Goal: Information Seeking & Learning: Learn about a topic

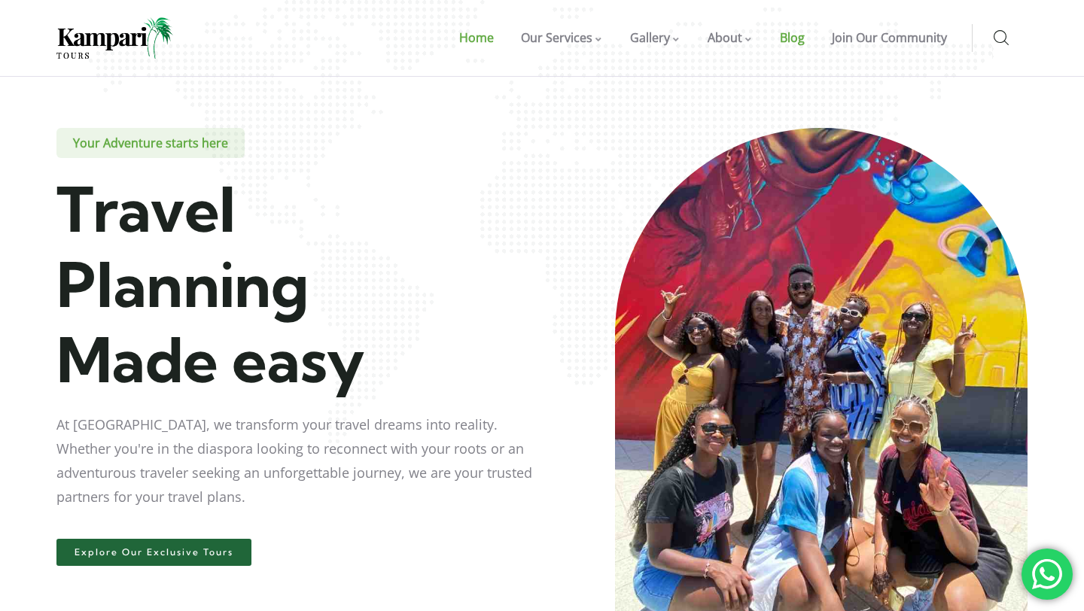
click at [805, 40] on span "Blog" at bounding box center [792, 37] width 25 height 17
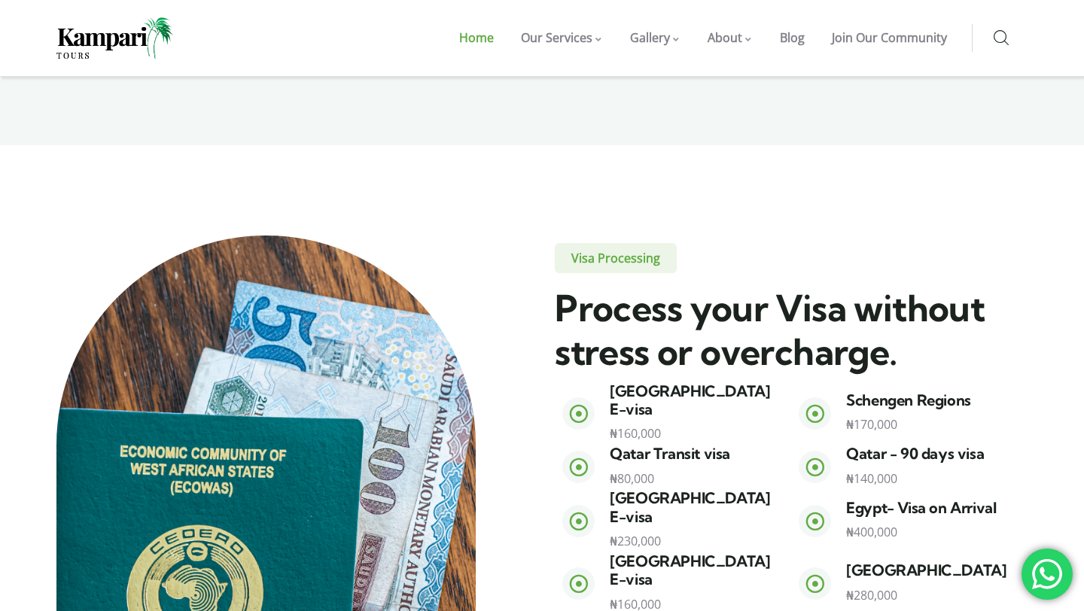
scroll to position [1992, 0]
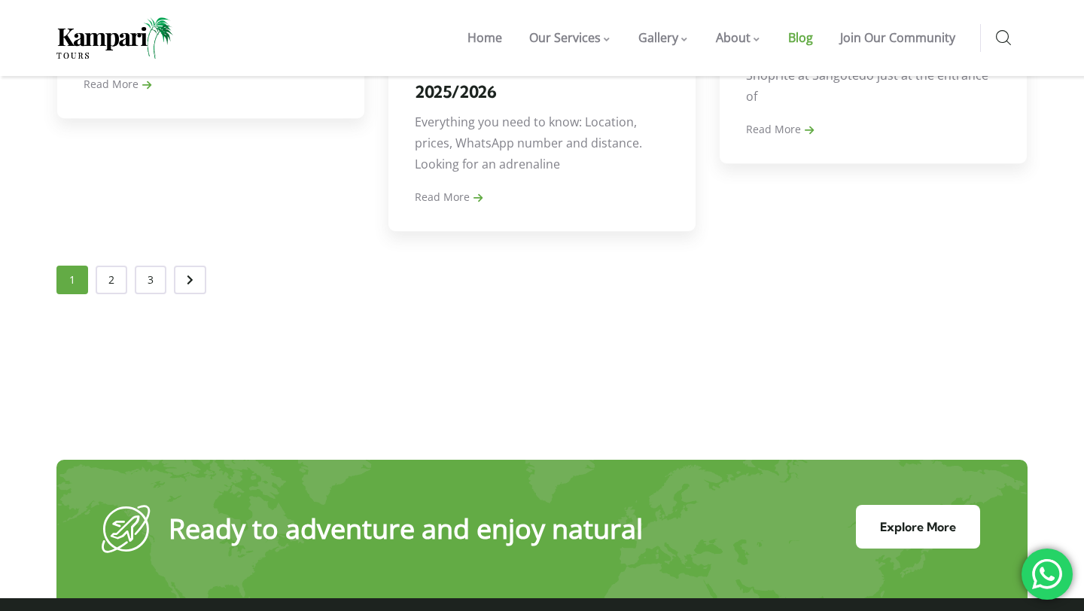
scroll to position [1791, 0]
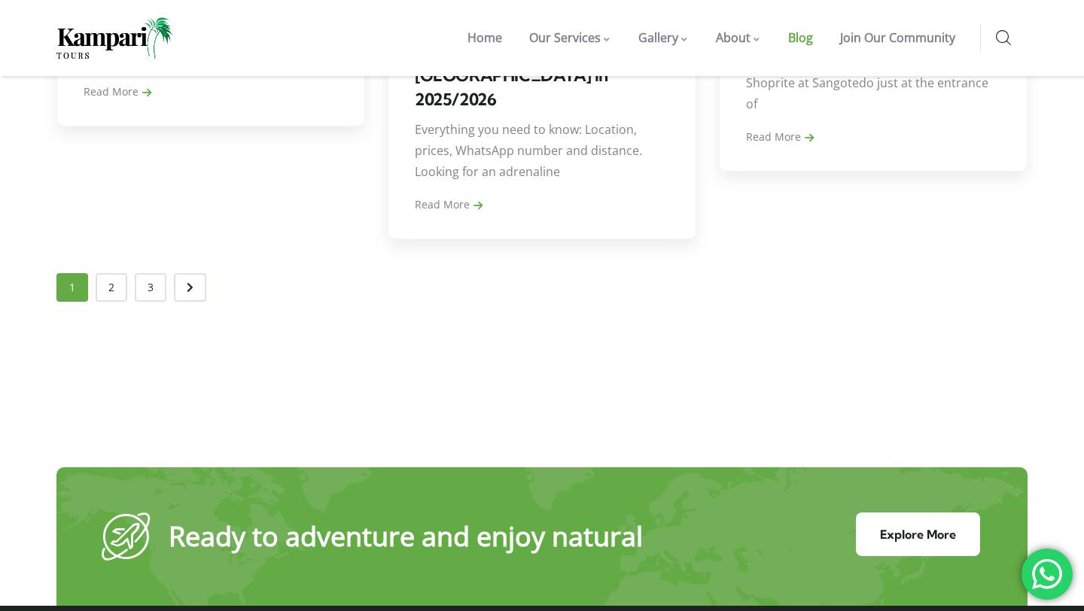
click at [1011, 31] on div "" at bounding box center [998, 38] width 59 height 28
click at [1000, 39] on icon at bounding box center [1003, 38] width 15 height 17
type input "tarkwabay"
click at [997, 76] on input "" at bounding box center [1009, 93] width 24 height 35
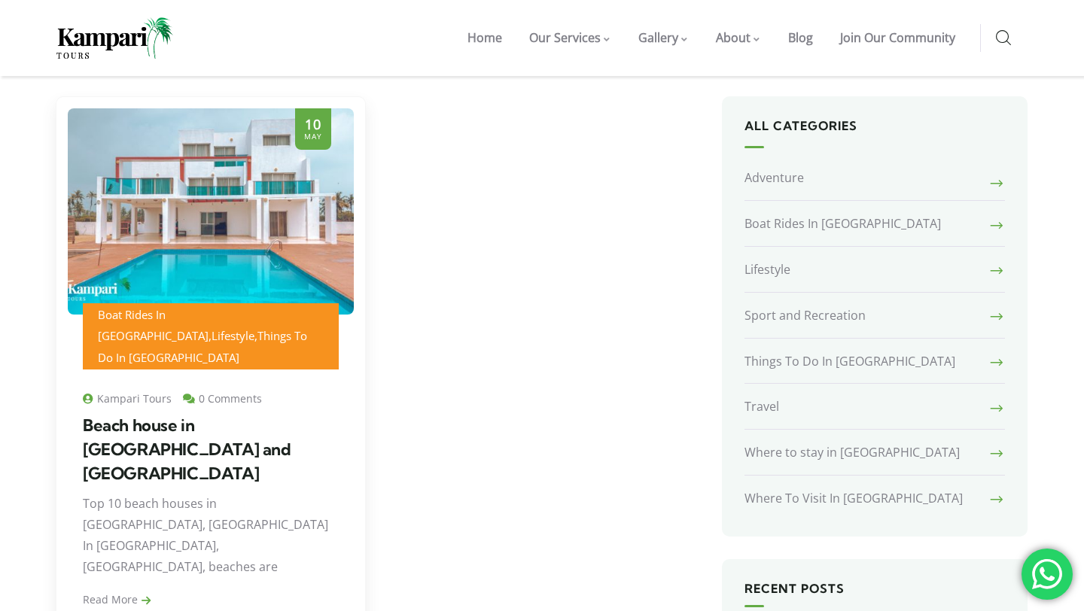
scroll to position [245, 0]
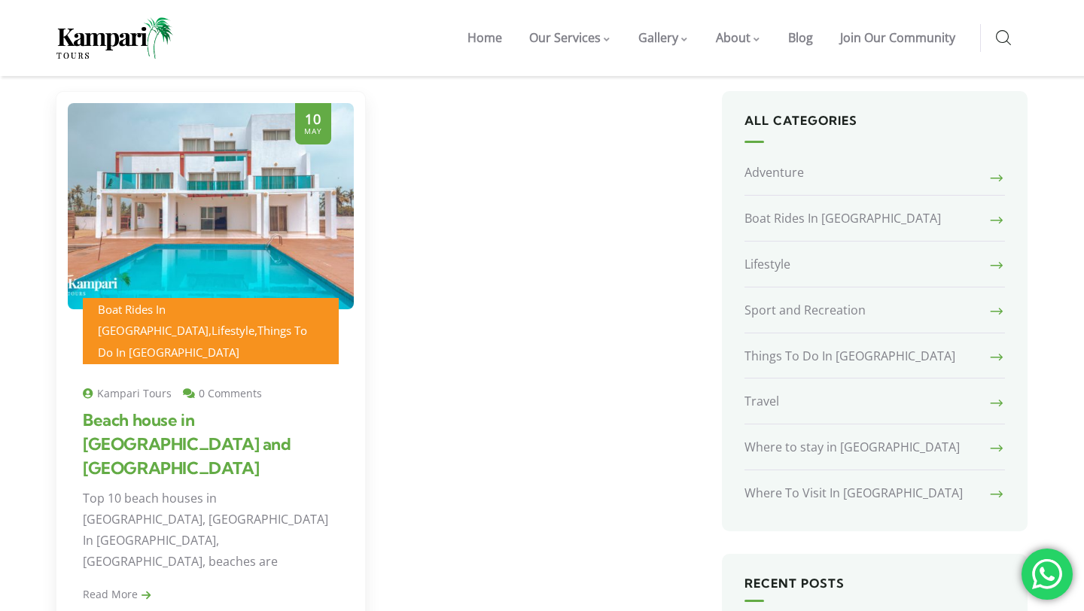
click at [185, 410] on link "Beach house in [GEOGRAPHIC_DATA] and [GEOGRAPHIC_DATA]" at bounding box center [187, 444] width 209 height 69
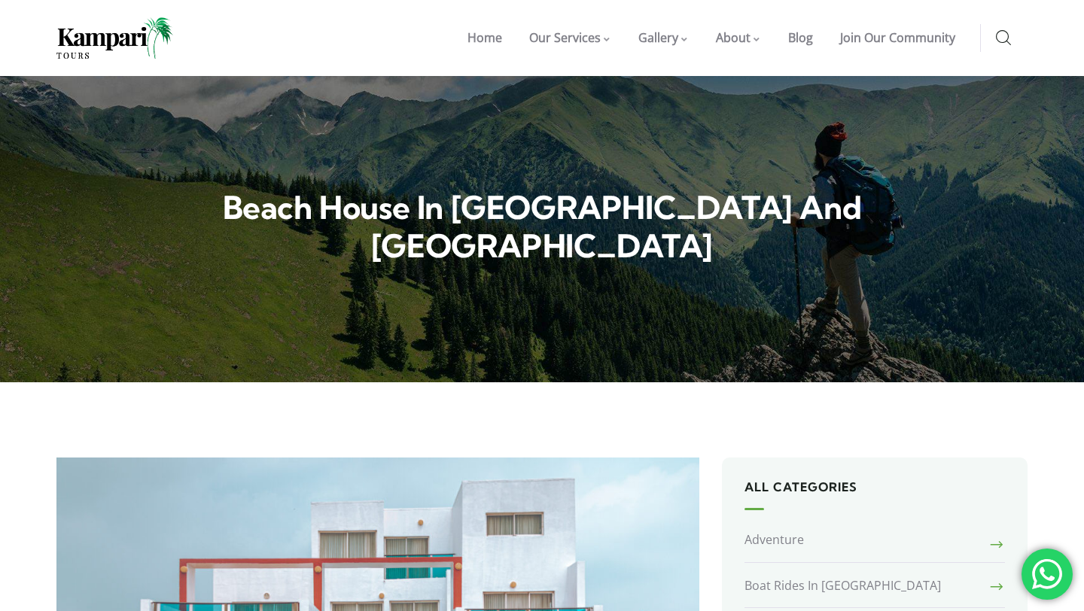
click at [998, 38] on icon at bounding box center [1003, 38] width 15 height 17
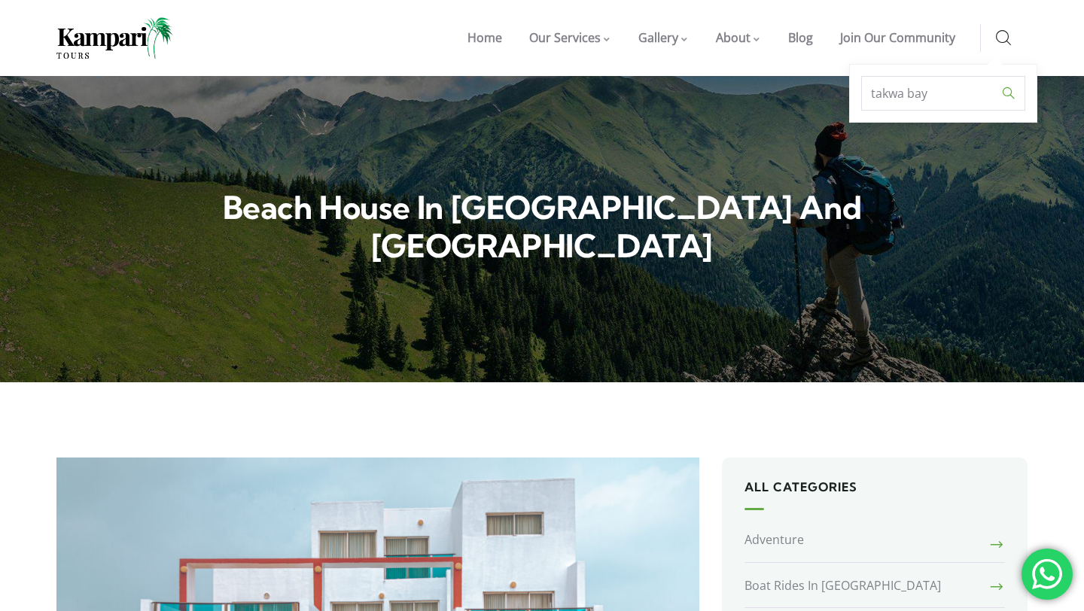
type input "takwa bay"
click at [997, 76] on input "" at bounding box center [1009, 93] width 24 height 35
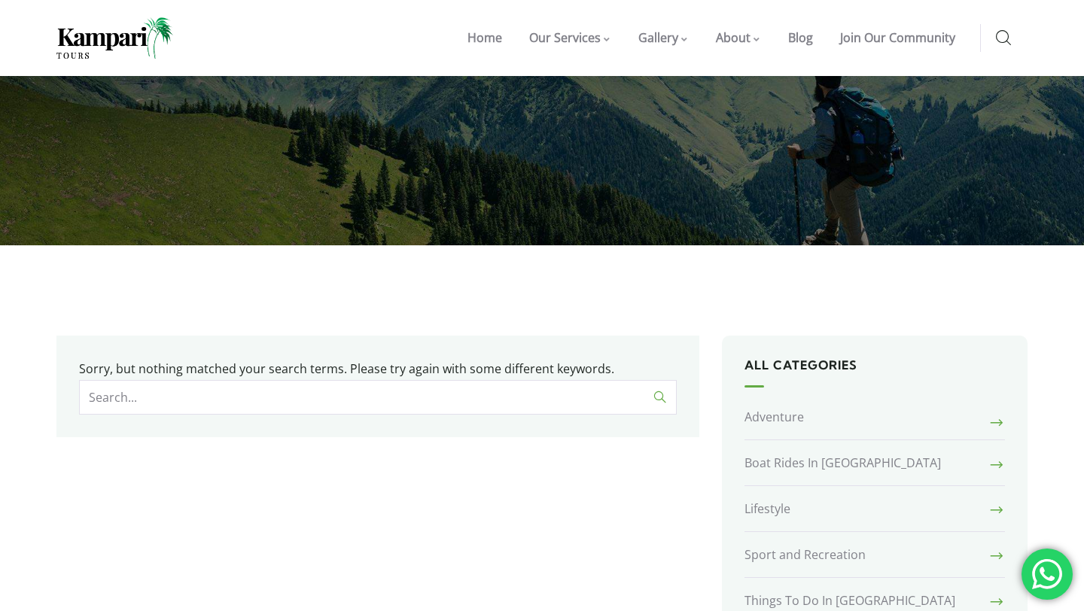
click at [1003, 33] on icon at bounding box center [1003, 38] width 15 height 17
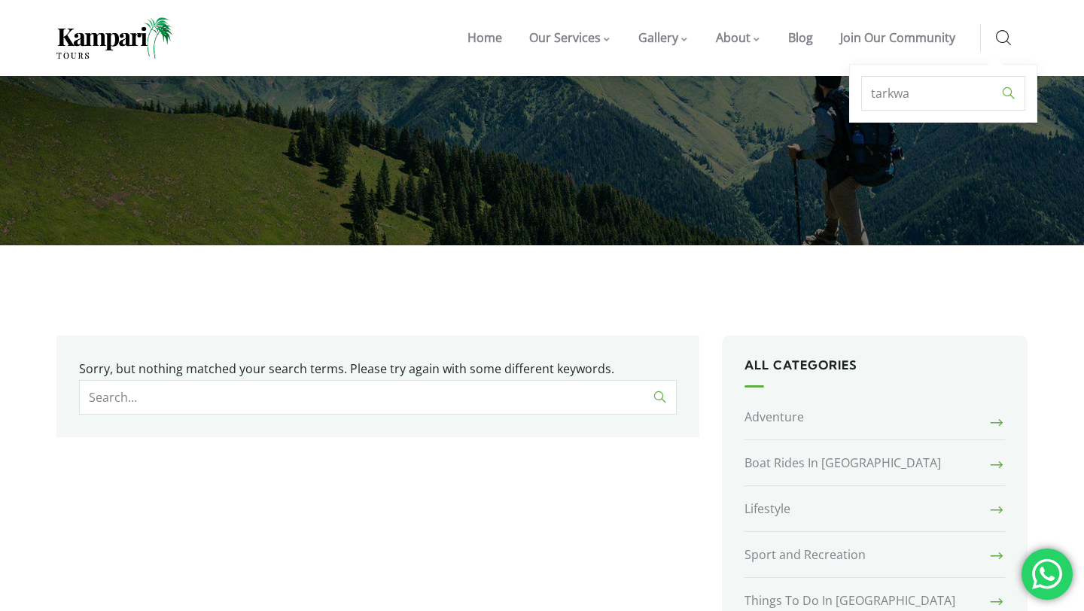
type input "tarkwa"
click at [997, 76] on input "" at bounding box center [1009, 93] width 24 height 35
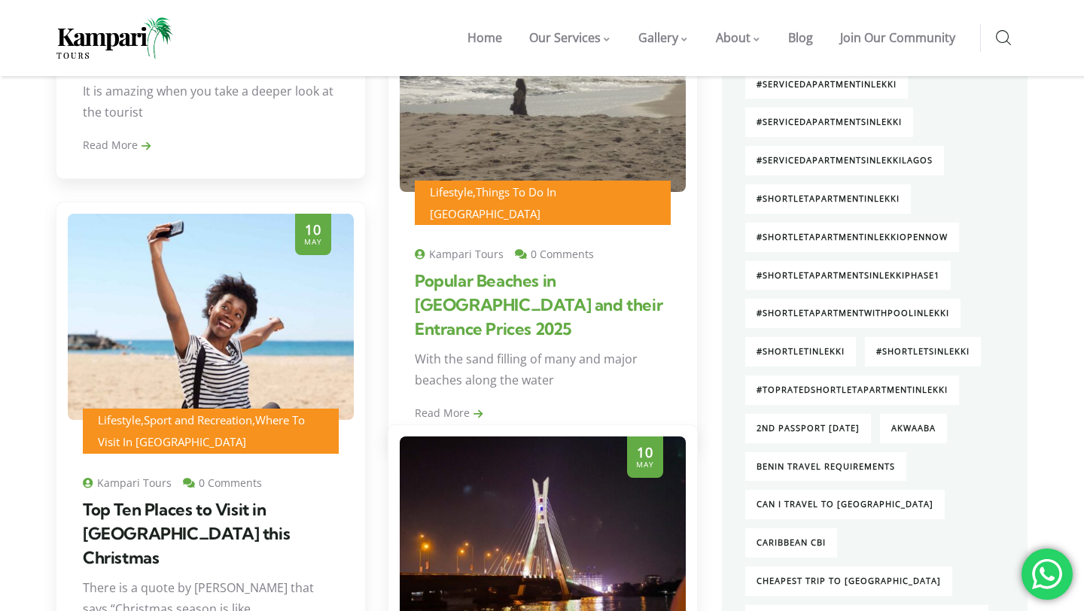
scroll to position [1524, 0]
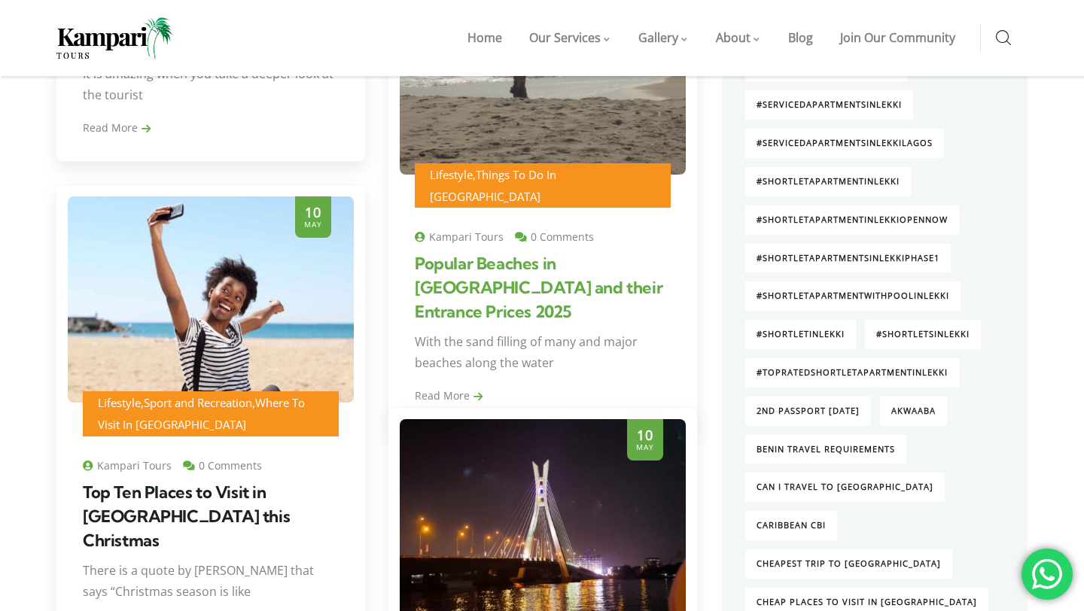
click at [562, 253] on link "Popular Beaches in Lagos and their Entrance Prices 2025" at bounding box center [539, 287] width 248 height 69
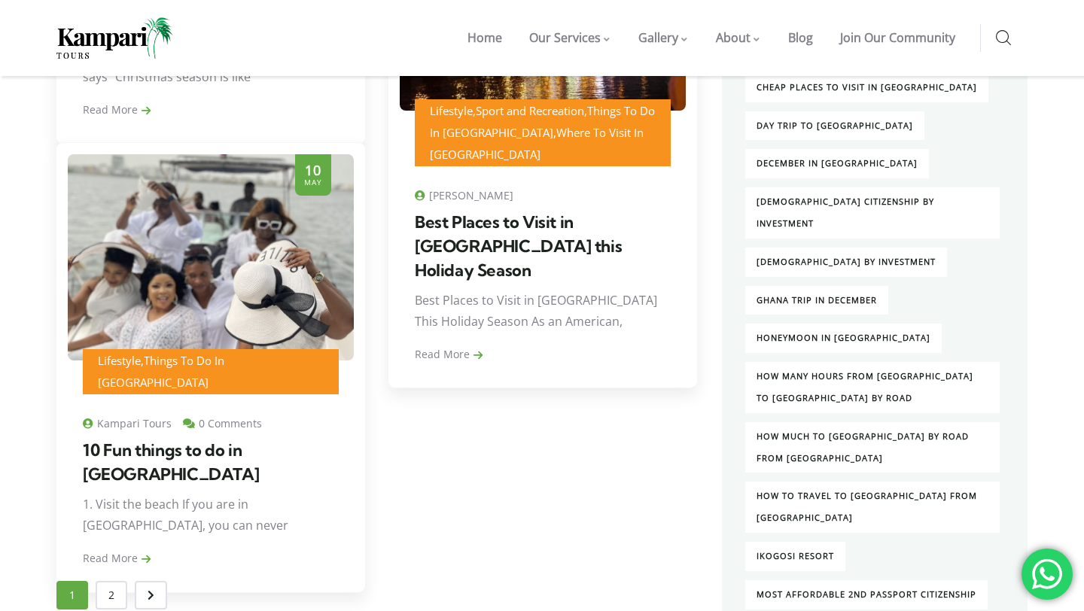
scroll to position [2007, 0]
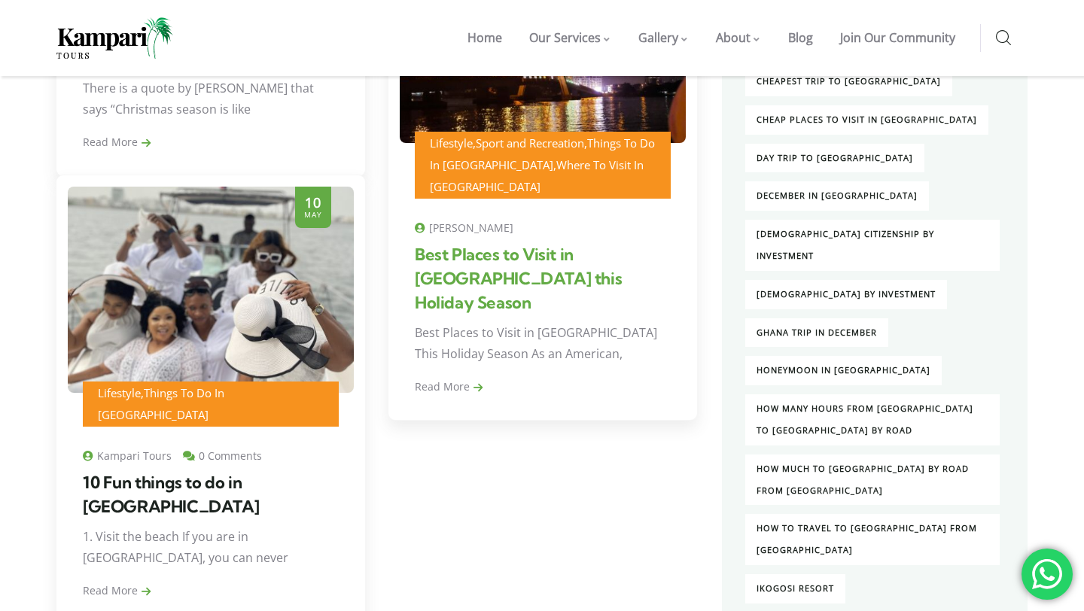
click at [536, 244] on link "Best Places to Visit in Lagos this Holiday Season" at bounding box center [518, 278] width 207 height 69
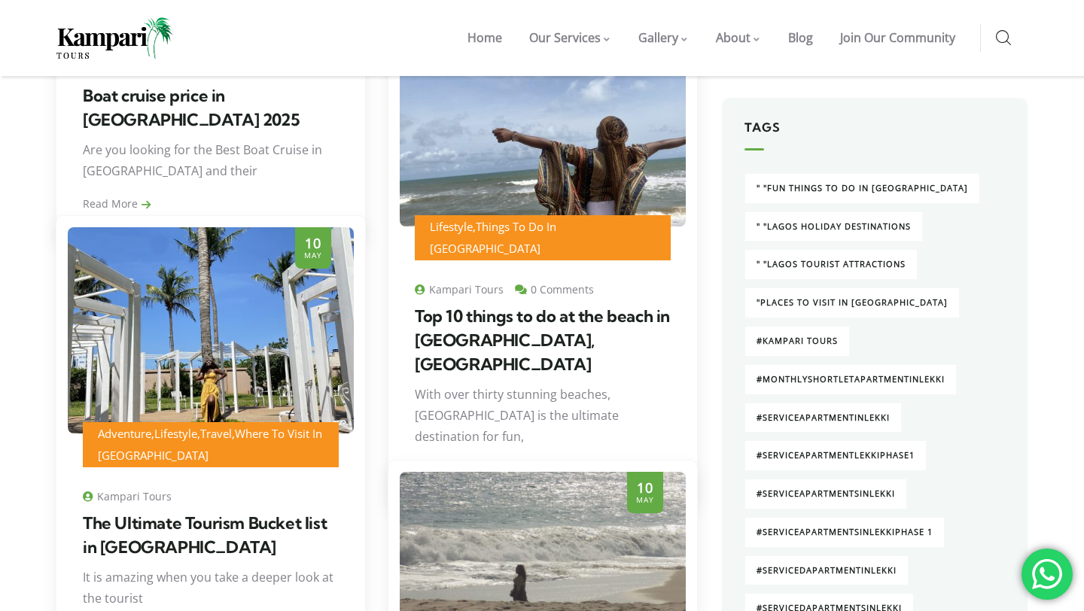
scroll to position [1043, 0]
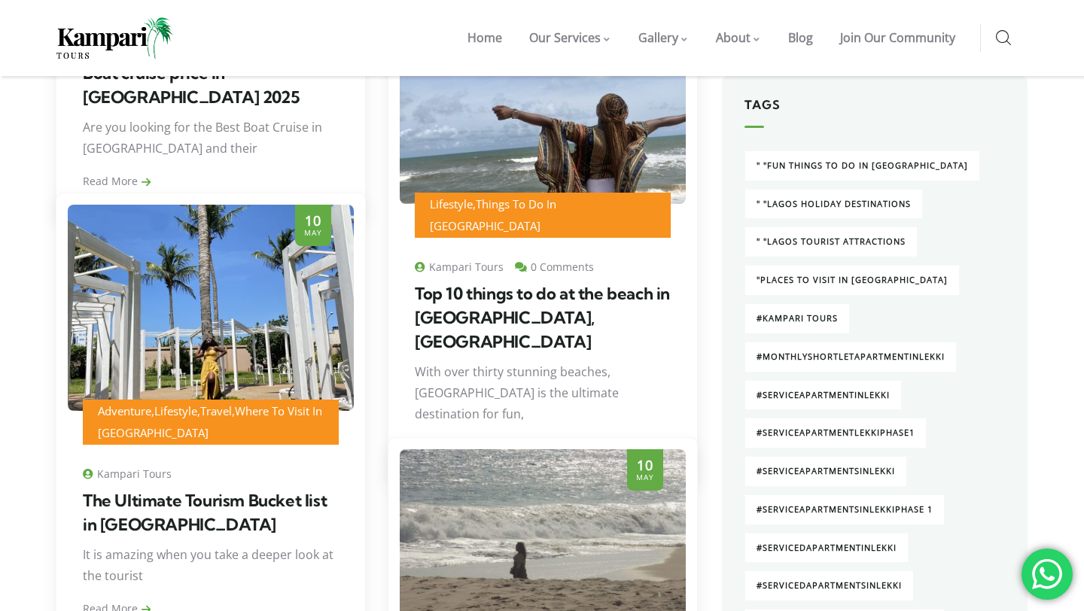
click at [230, 511] on h3 "The Ultimate Tourism Bucket list in Nigeria" at bounding box center [211, 513] width 256 height 48
click at [208, 499] on link "The Ultimate Tourism Bucket list in Nigeria" at bounding box center [205, 512] width 244 height 45
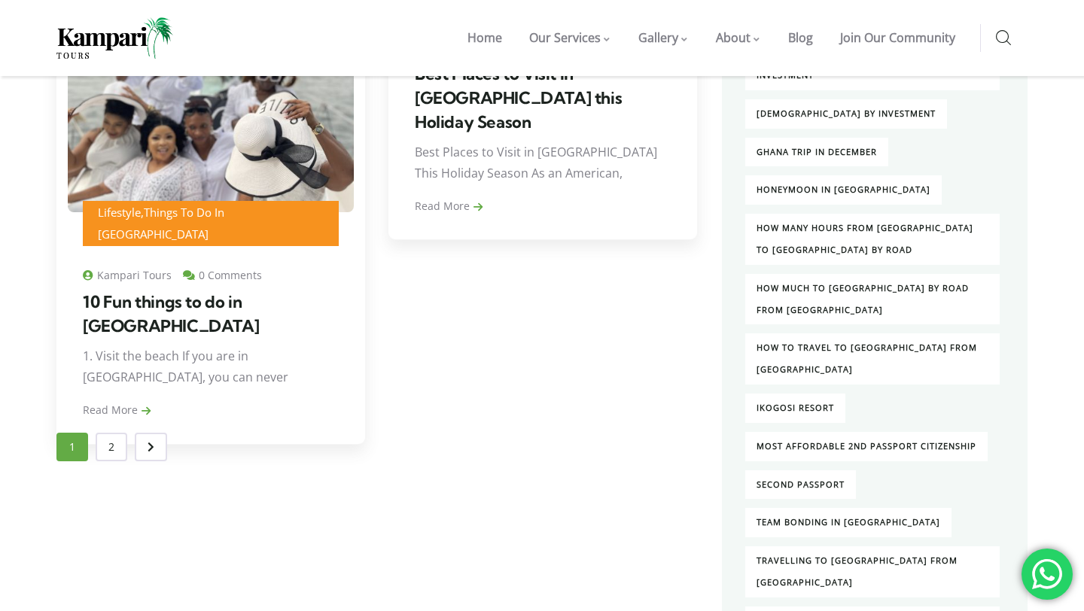
scroll to position [2203, 0]
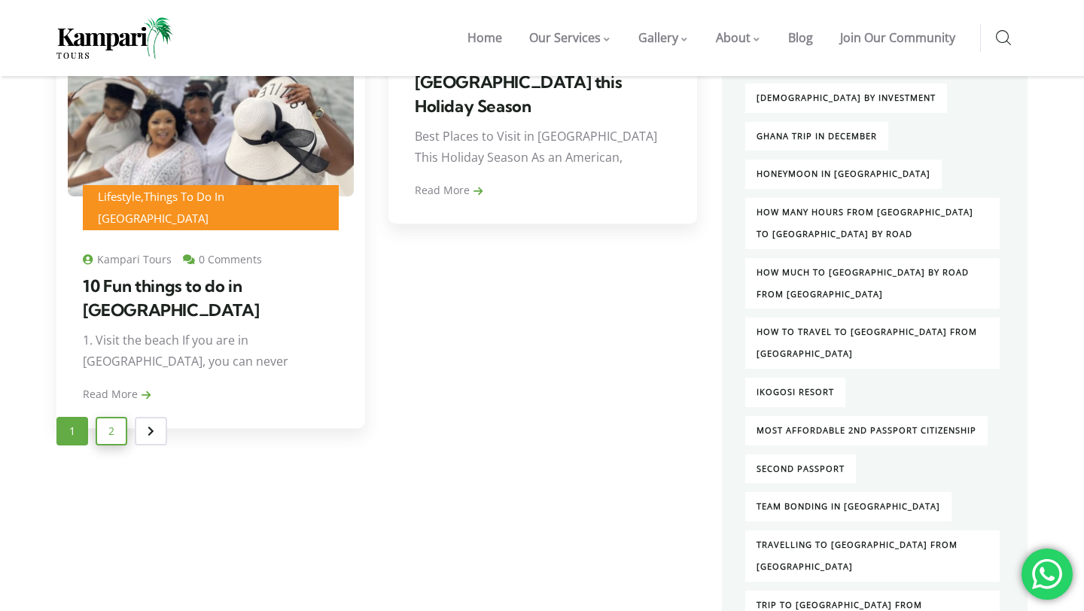
click at [104, 427] on link "2" at bounding box center [112, 431] width 32 height 29
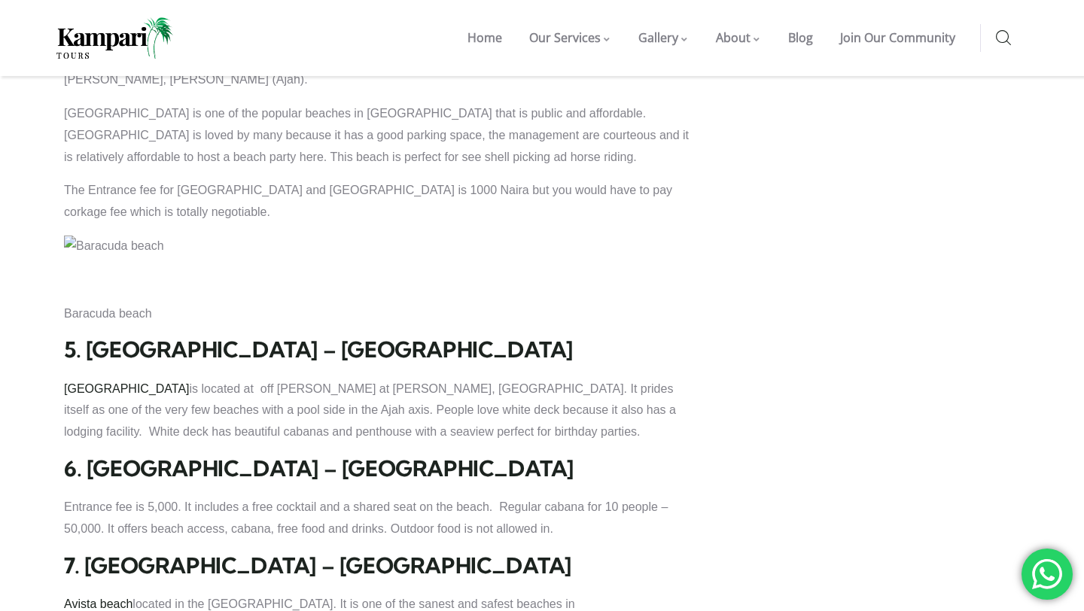
scroll to position [1926, 0]
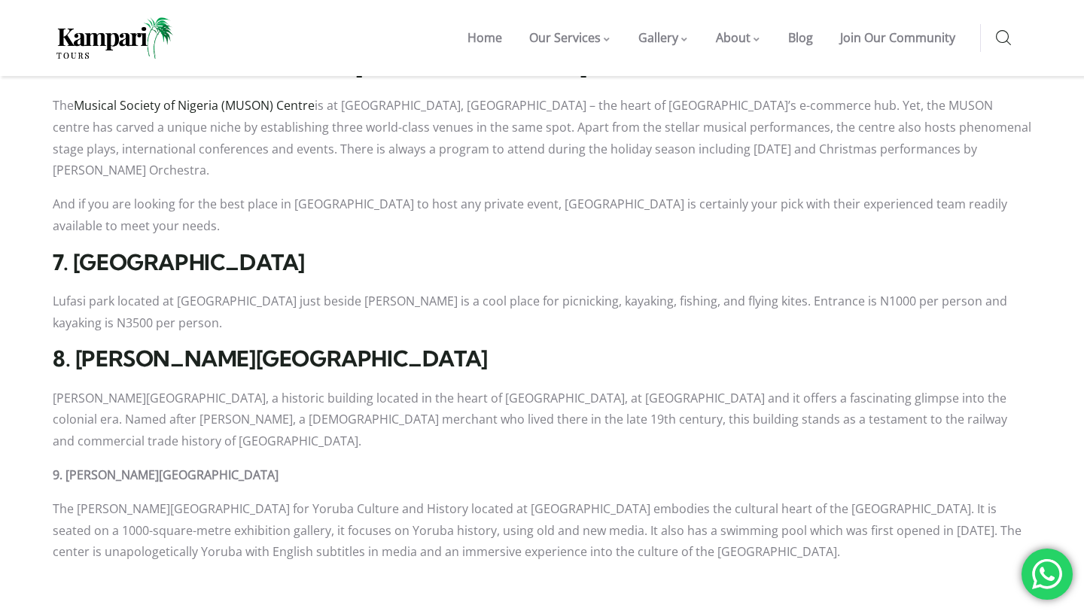
scroll to position [1408, 0]
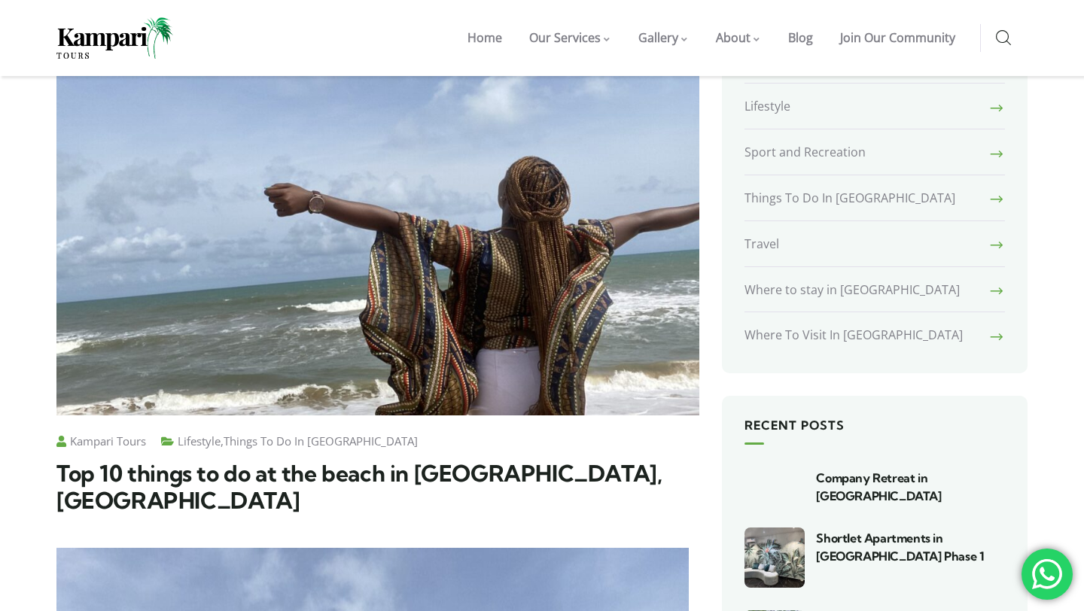
scroll to position [523, 0]
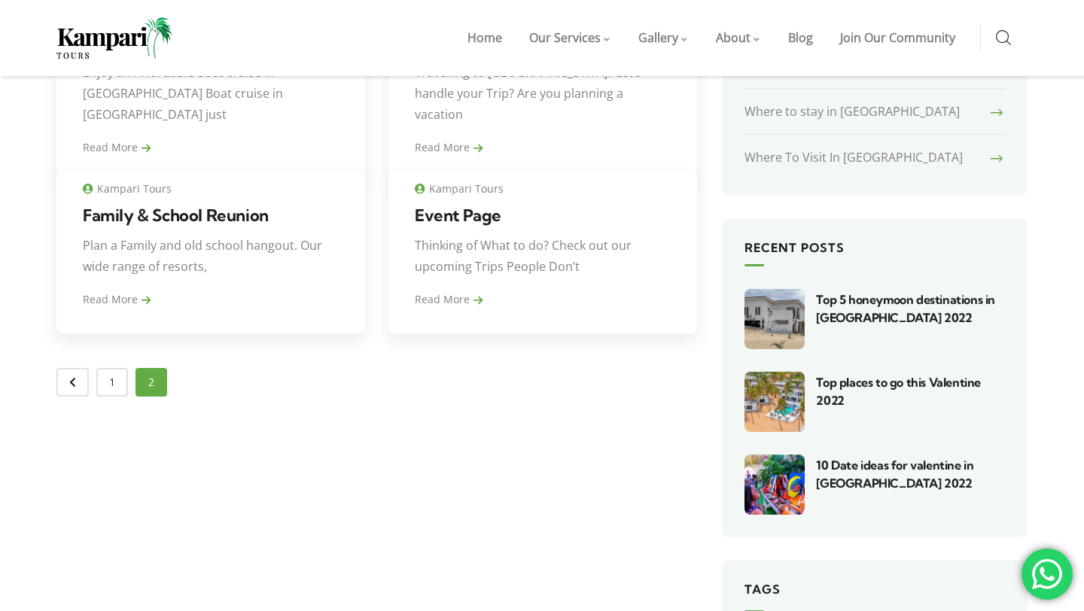
scroll to position [582, 0]
